Goal: Check status: Check status

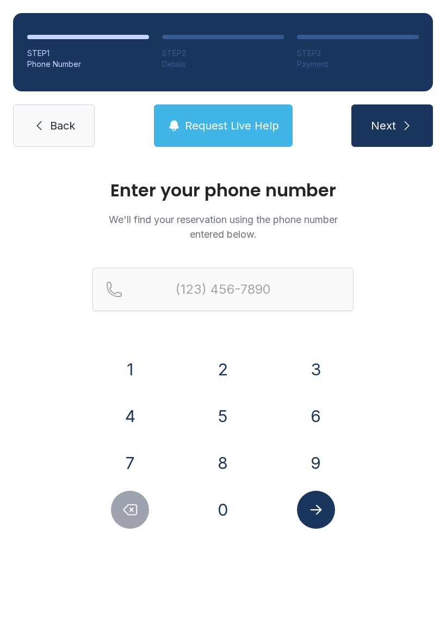
click at [232, 457] on button "8" at bounding box center [223, 463] width 38 height 38
click at [128, 421] on button "4" at bounding box center [130, 416] width 38 height 38
click at [305, 378] on button "3" at bounding box center [316, 370] width 38 height 38
click at [226, 424] on button "5" at bounding box center [223, 416] width 38 height 38
click at [233, 504] on button "0" at bounding box center [223, 510] width 38 height 38
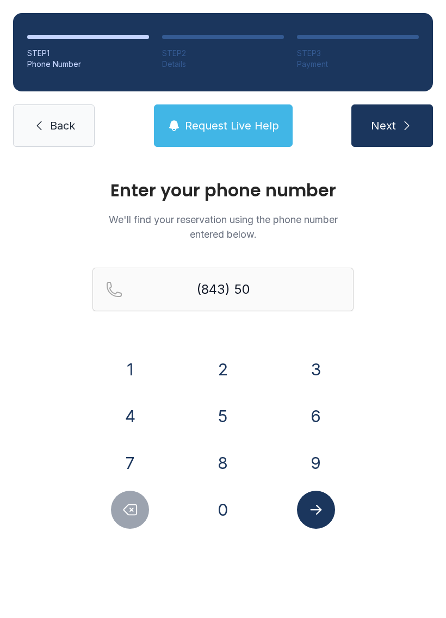
click at [231, 410] on button "5" at bounding box center [223, 416] width 38 height 38
click at [230, 410] on button "5" at bounding box center [223, 416] width 38 height 38
click at [234, 369] on button "2" at bounding box center [223, 370] width 38 height 38
click at [224, 461] on button "8" at bounding box center [223, 463] width 38 height 38
click at [233, 506] on button "0" at bounding box center [223, 510] width 38 height 38
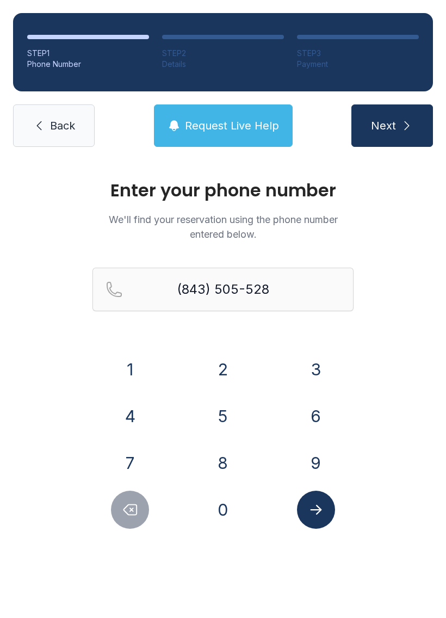
type input "[PHONE_NUMBER]"
click at [320, 511] on icon "Submit lookup form" at bounding box center [315, 510] width 11 height 10
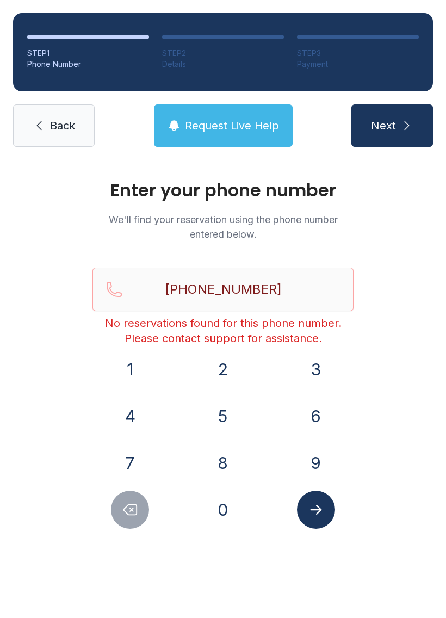
click at [315, 505] on icon "Submit lookup form" at bounding box center [316, 510] width 16 height 16
click at [384, 112] on button "Next" at bounding box center [393, 126] width 82 height 42
